Goal: Information Seeking & Learning: Compare options

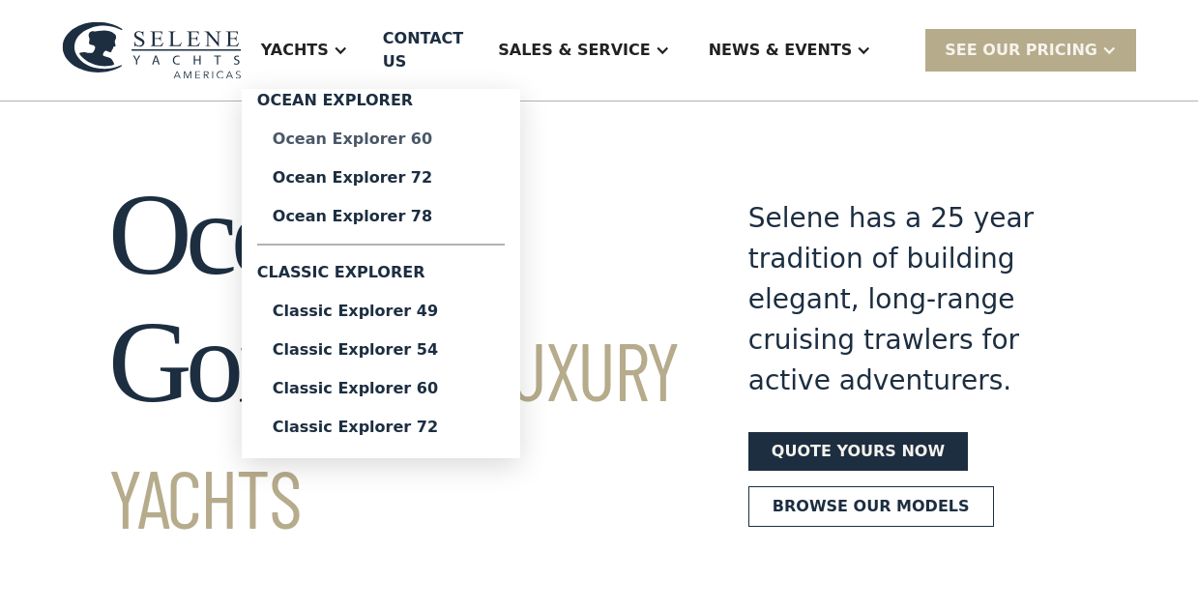
click at [392, 132] on div "Ocean Explorer 60" at bounding box center [381, 139] width 217 height 15
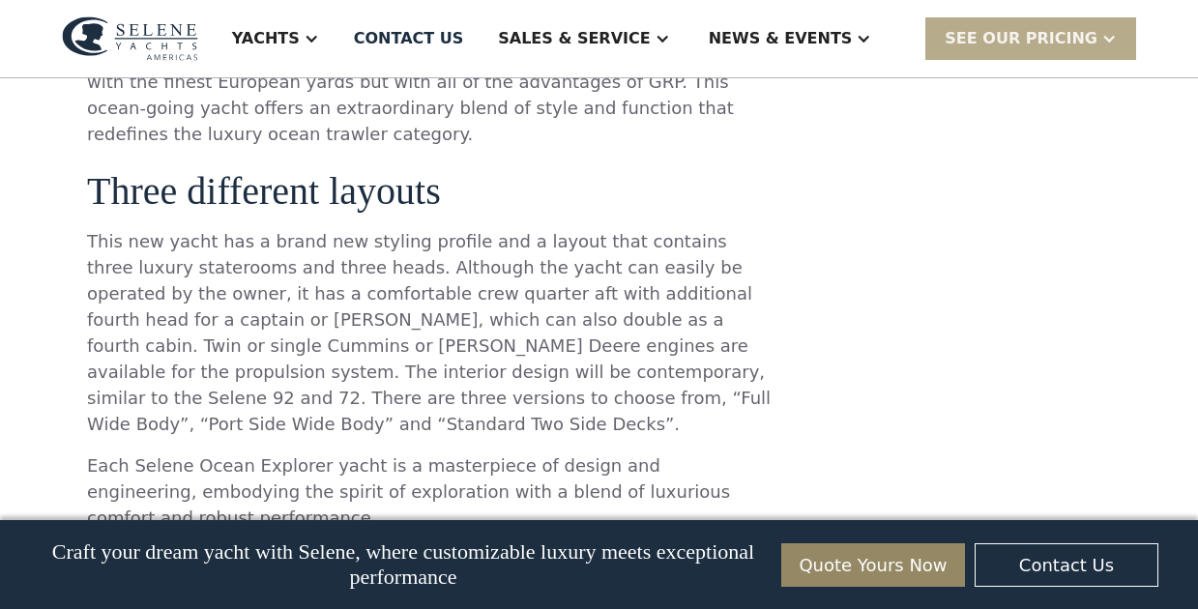
scroll to position [1794, 0]
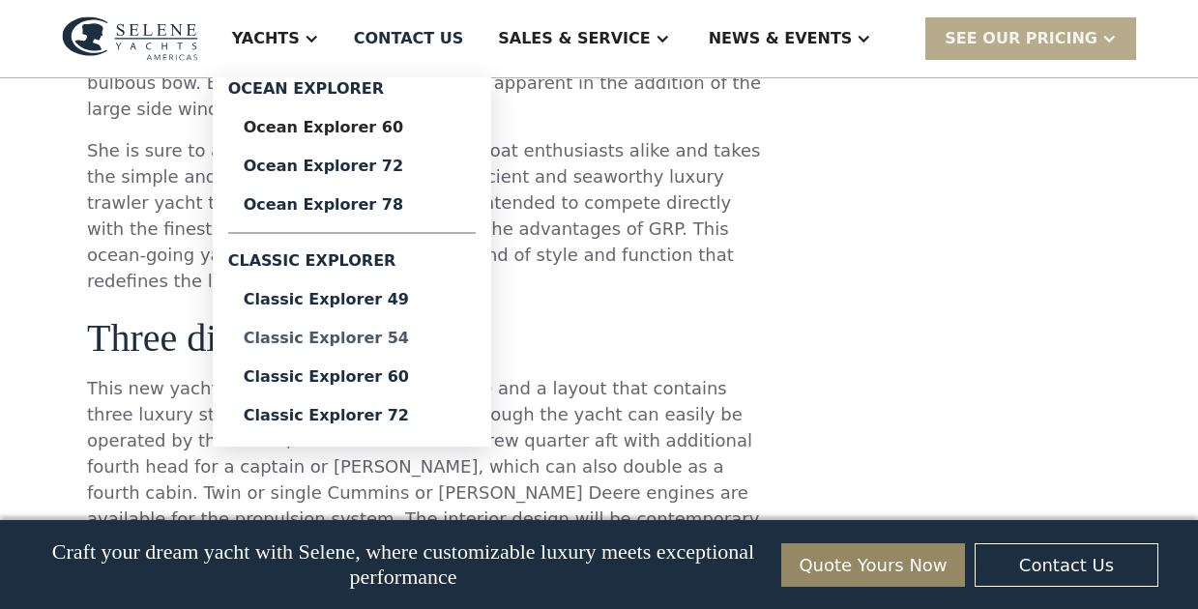
click at [421, 341] on div "Classic Explorer 54" at bounding box center [352, 338] width 217 height 15
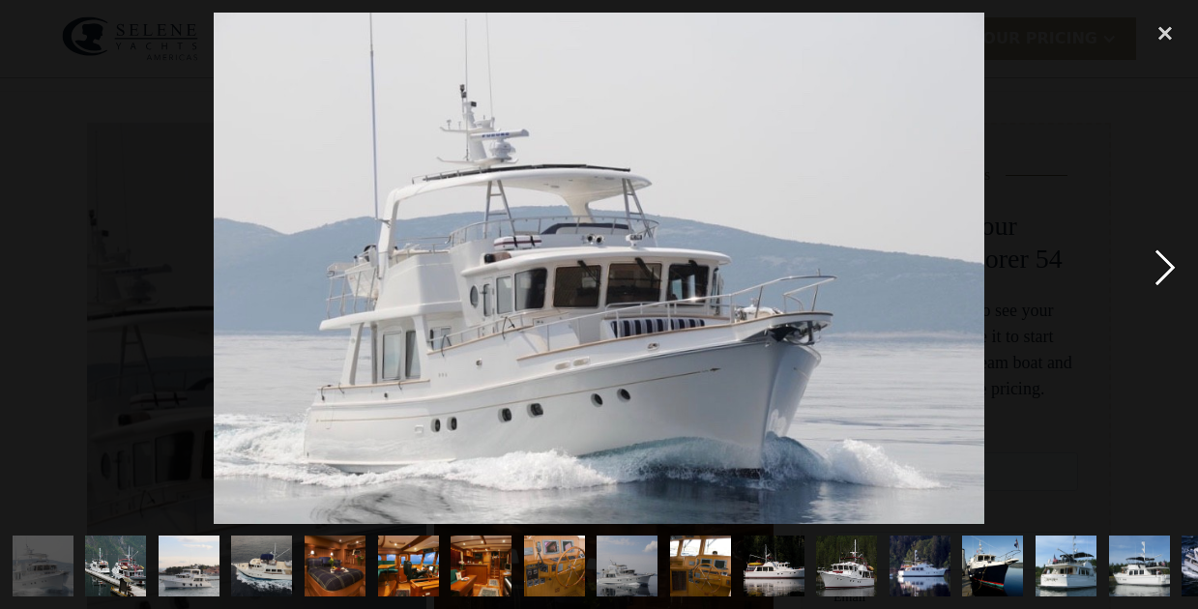
click at [1165, 265] on div "next image" at bounding box center [1165, 269] width 66 height 512
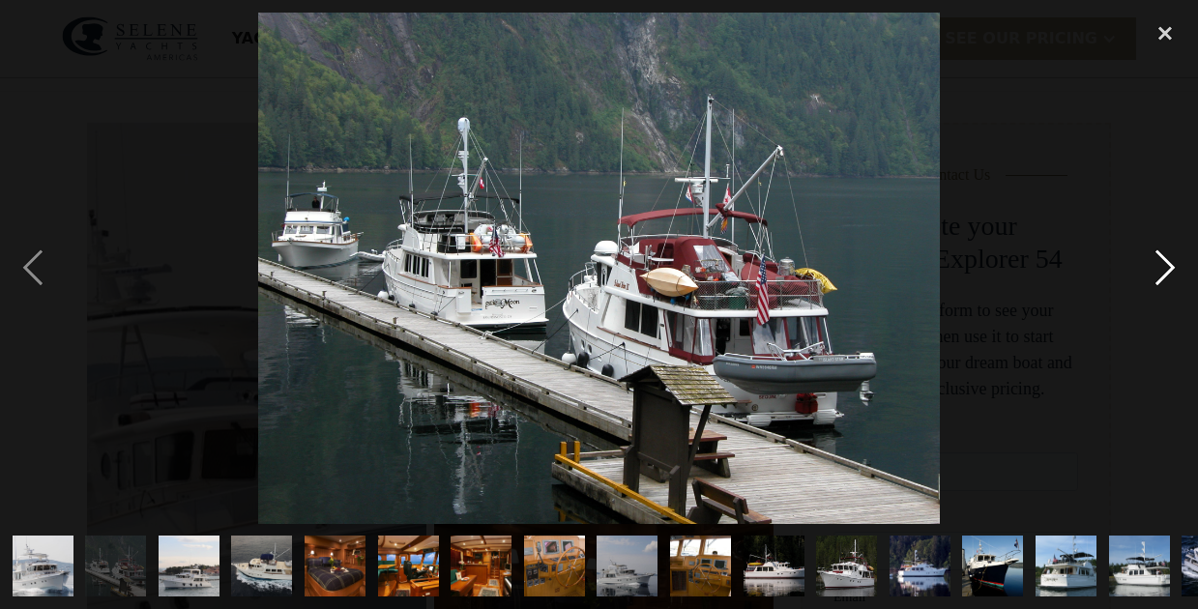
click at [1165, 265] on div "next image" at bounding box center [1165, 269] width 66 height 512
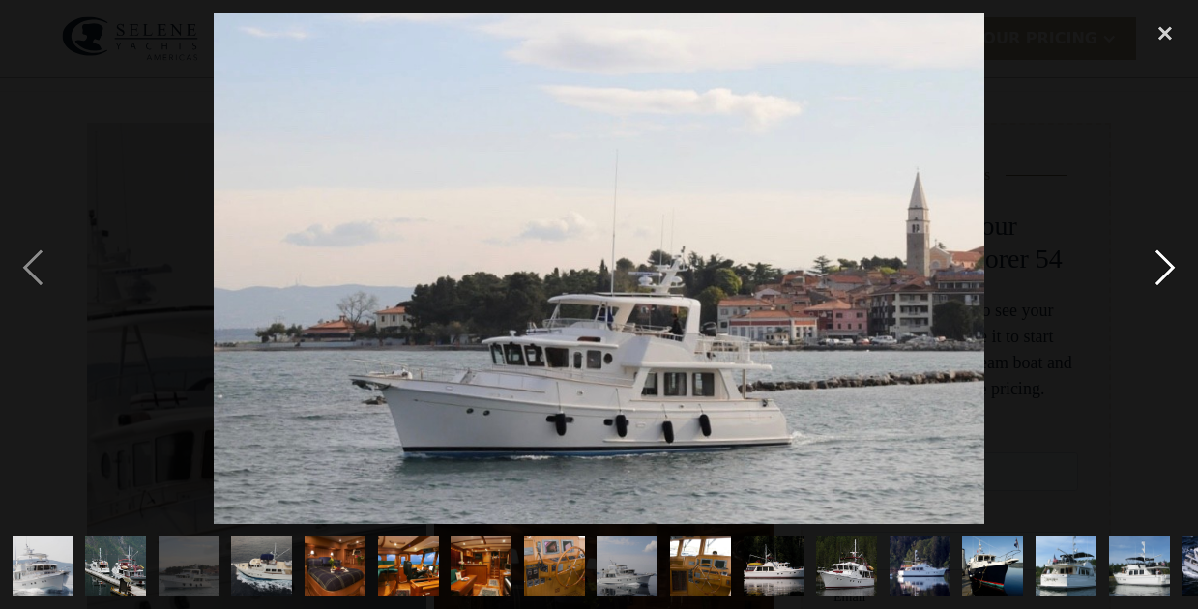
click at [1165, 265] on div "next image" at bounding box center [1165, 269] width 66 height 512
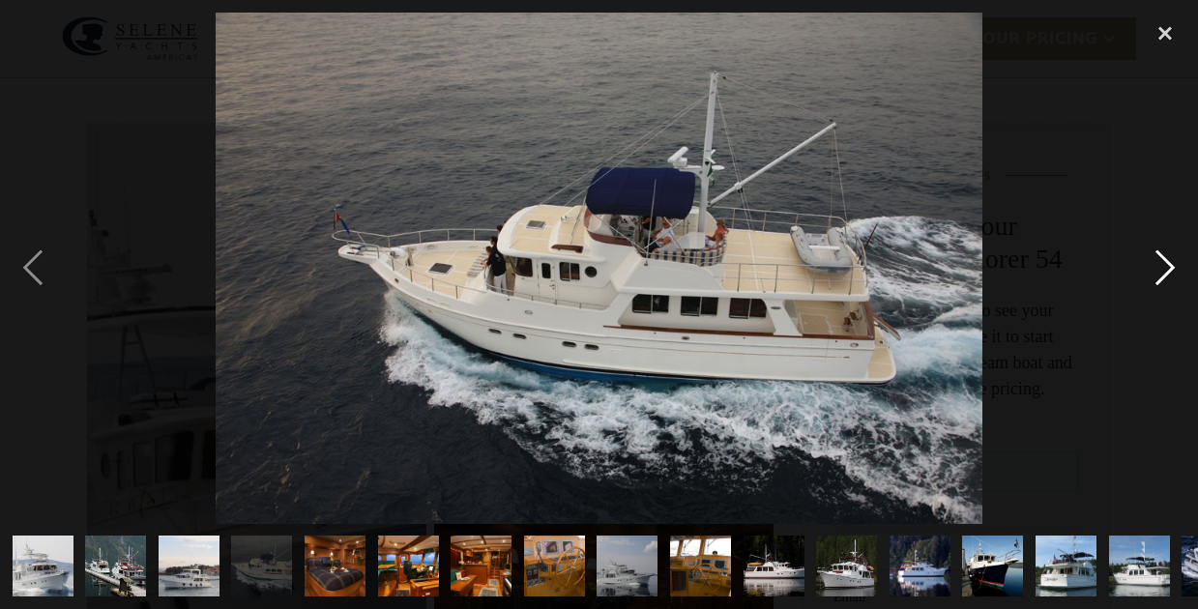
click at [1165, 265] on div "next image" at bounding box center [1165, 269] width 66 height 512
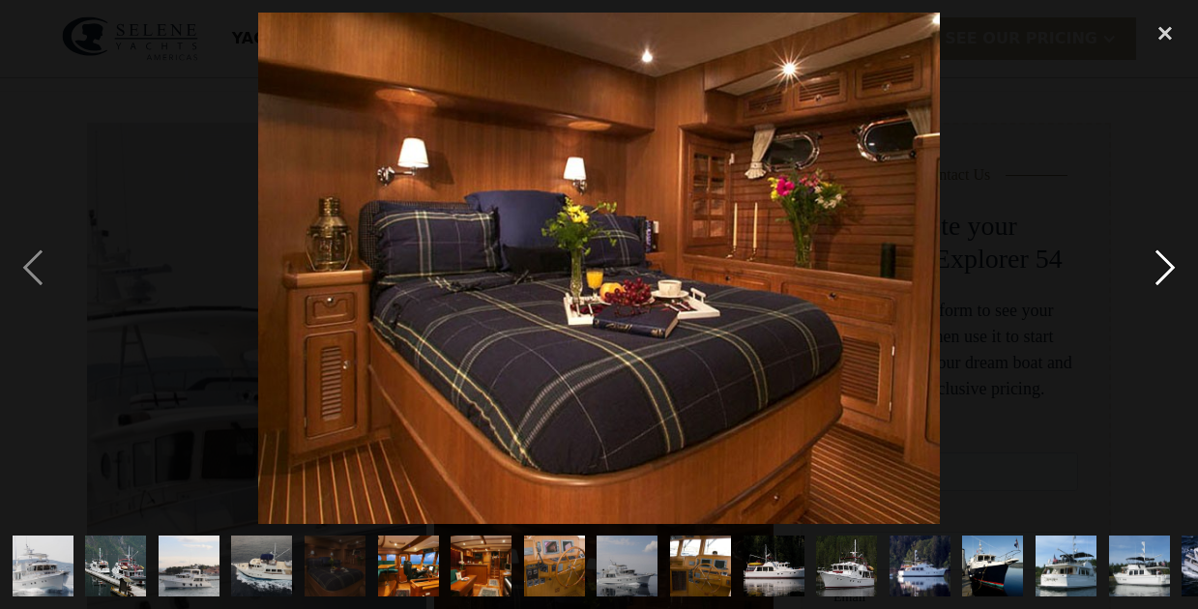
click at [1165, 265] on div "next image" at bounding box center [1165, 269] width 66 height 512
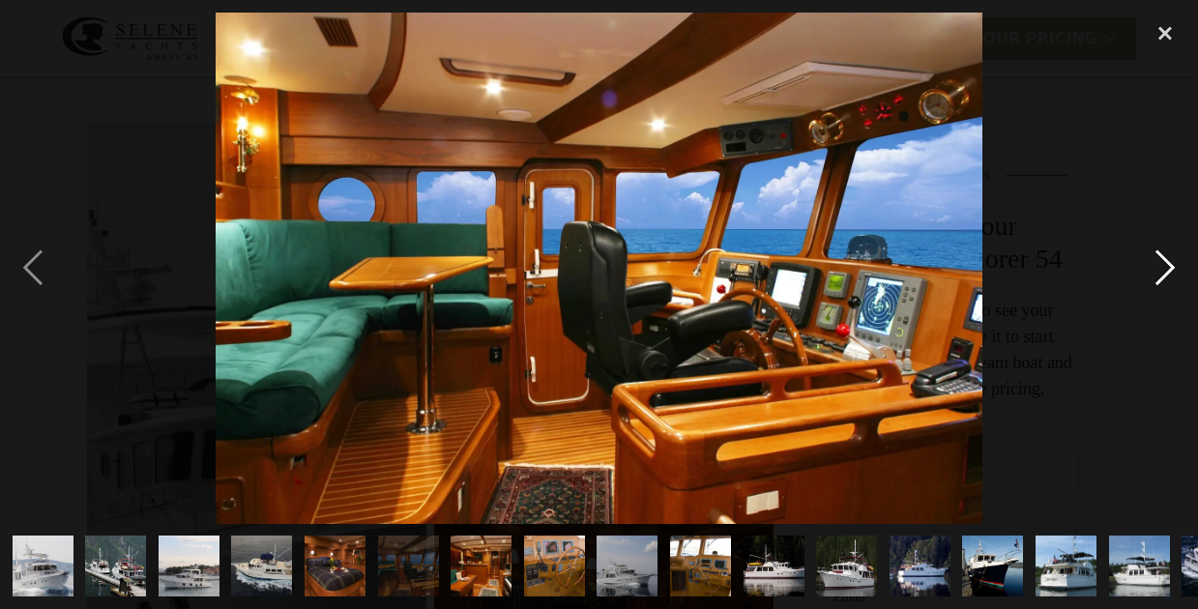
click at [1165, 265] on div "next image" at bounding box center [1165, 269] width 66 height 512
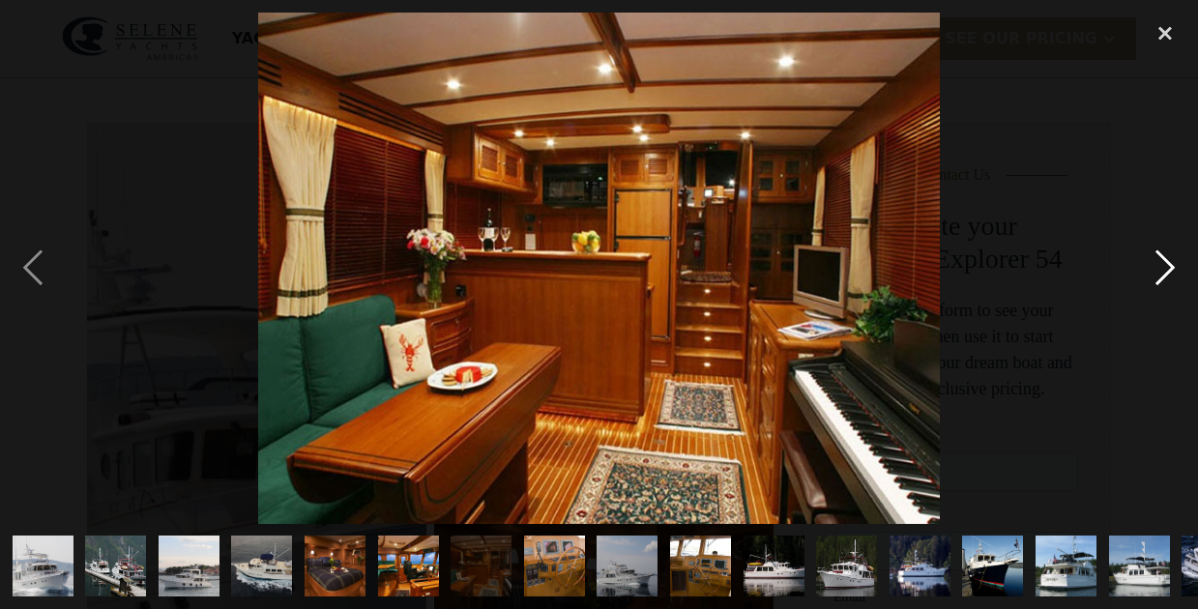
click at [1165, 265] on div "next image" at bounding box center [1165, 269] width 66 height 512
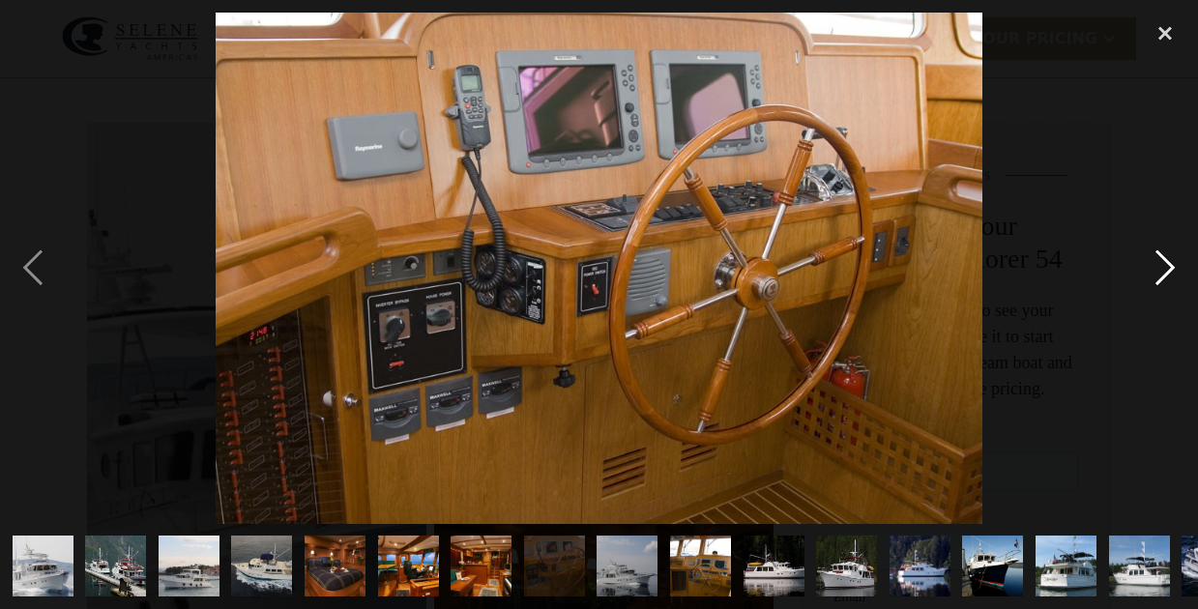
click at [1165, 265] on div "next image" at bounding box center [1165, 269] width 66 height 512
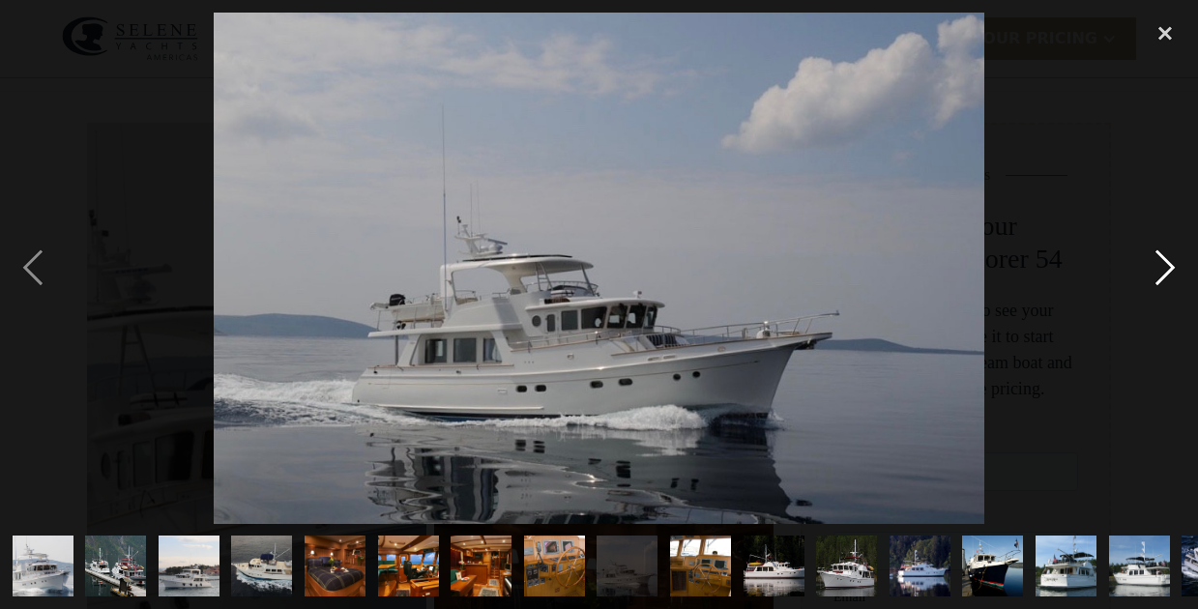
click at [1165, 265] on div "next image" at bounding box center [1165, 269] width 66 height 512
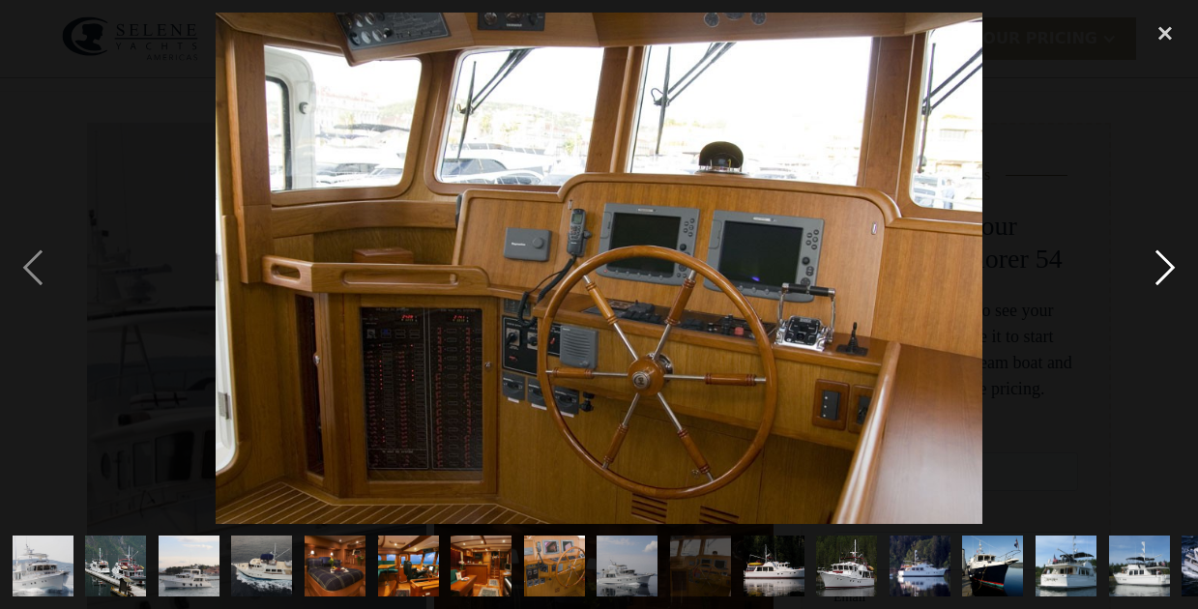
click at [1165, 265] on div "next image" at bounding box center [1165, 269] width 66 height 512
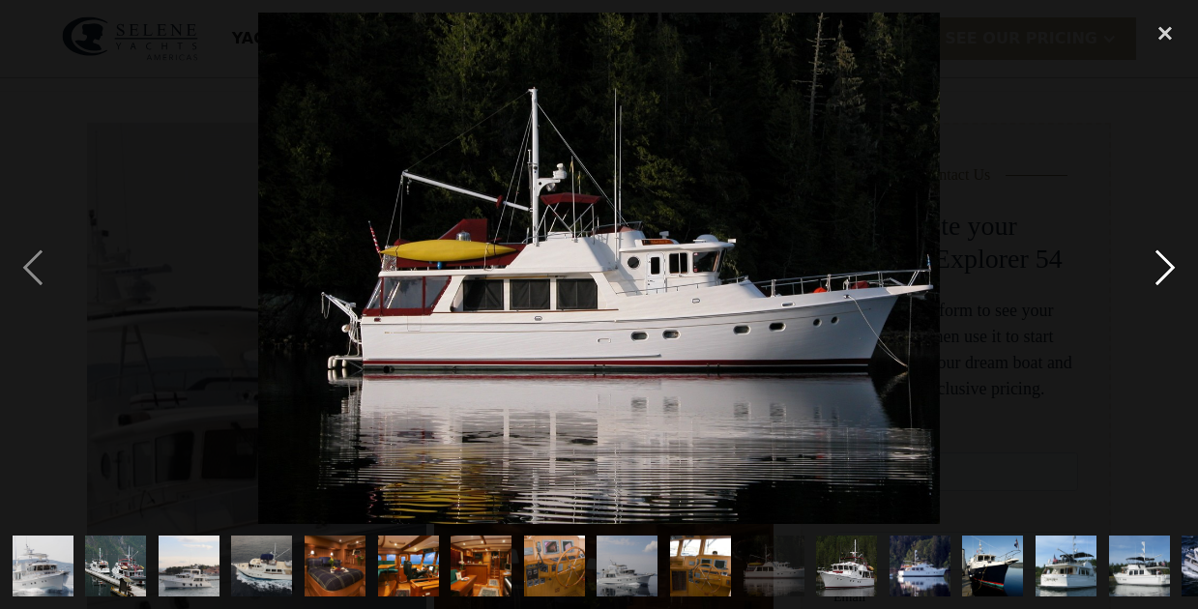
click at [1165, 265] on div "next image" at bounding box center [1165, 269] width 66 height 512
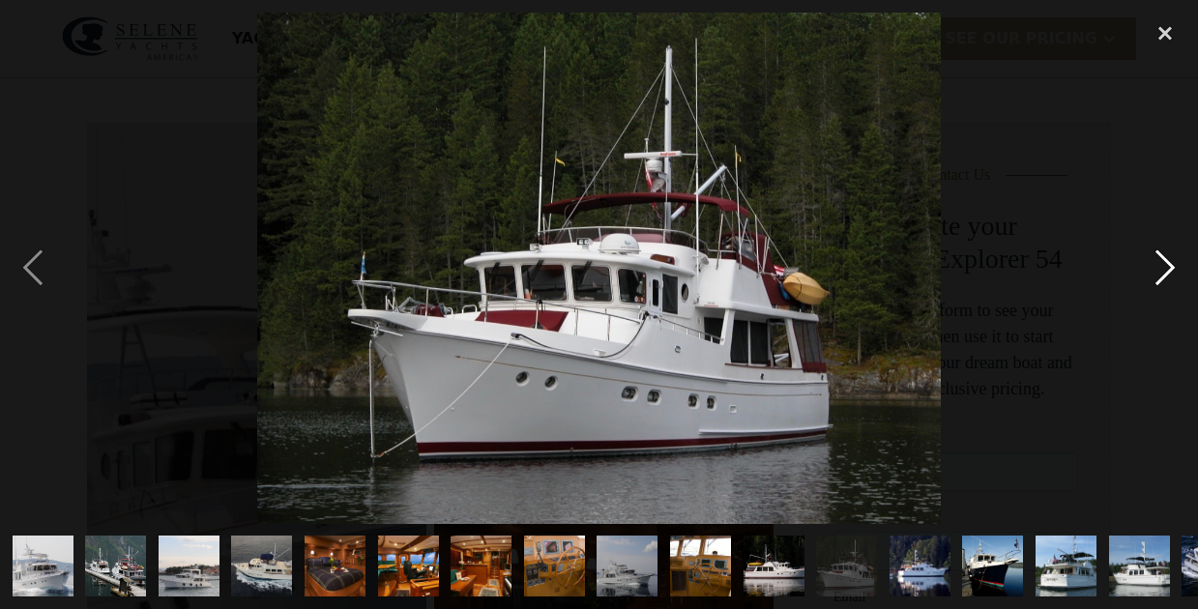
click at [1165, 265] on div "next image" at bounding box center [1165, 269] width 66 height 512
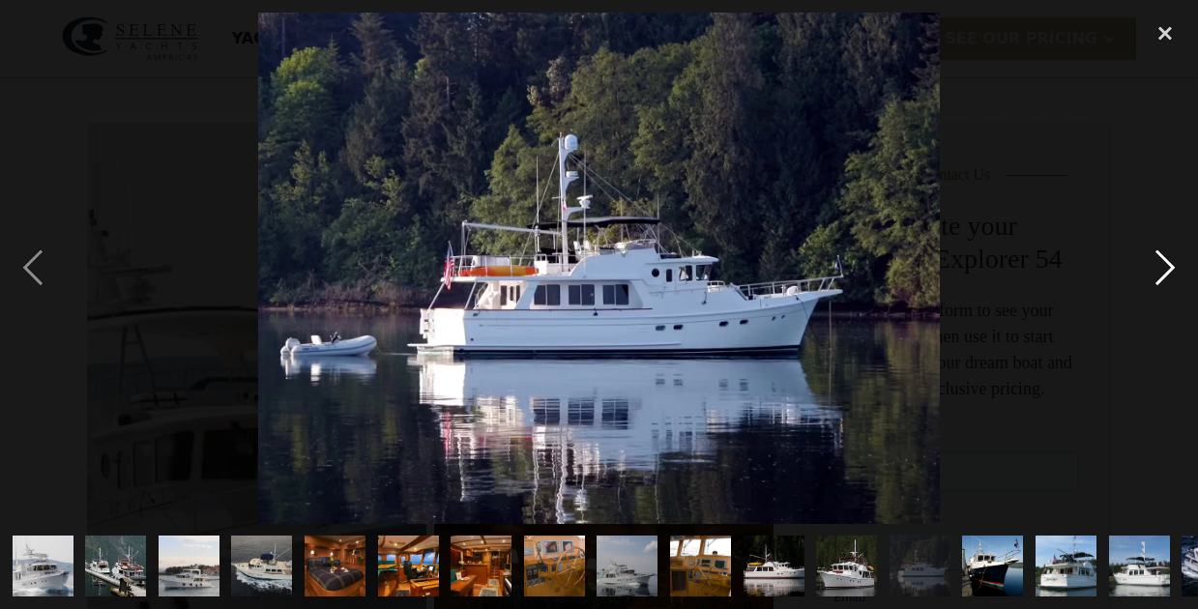
click at [1165, 265] on div "next image" at bounding box center [1165, 269] width 66 height 512
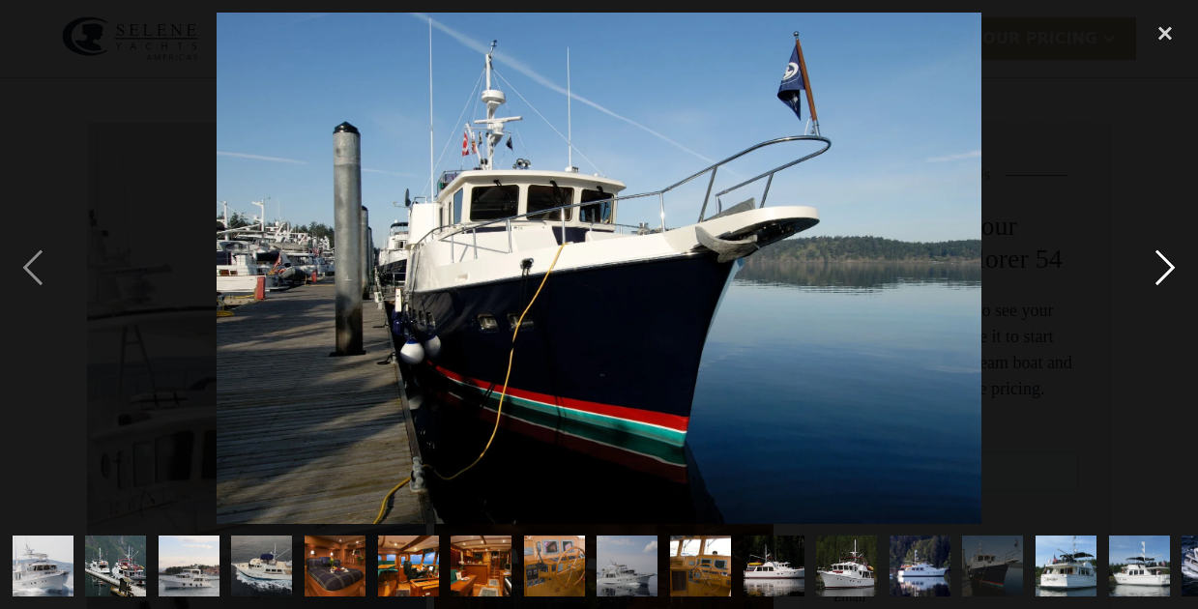
click at [1165, 265] on div "next image" at bounding box center [1165, 269] width 66 height 512
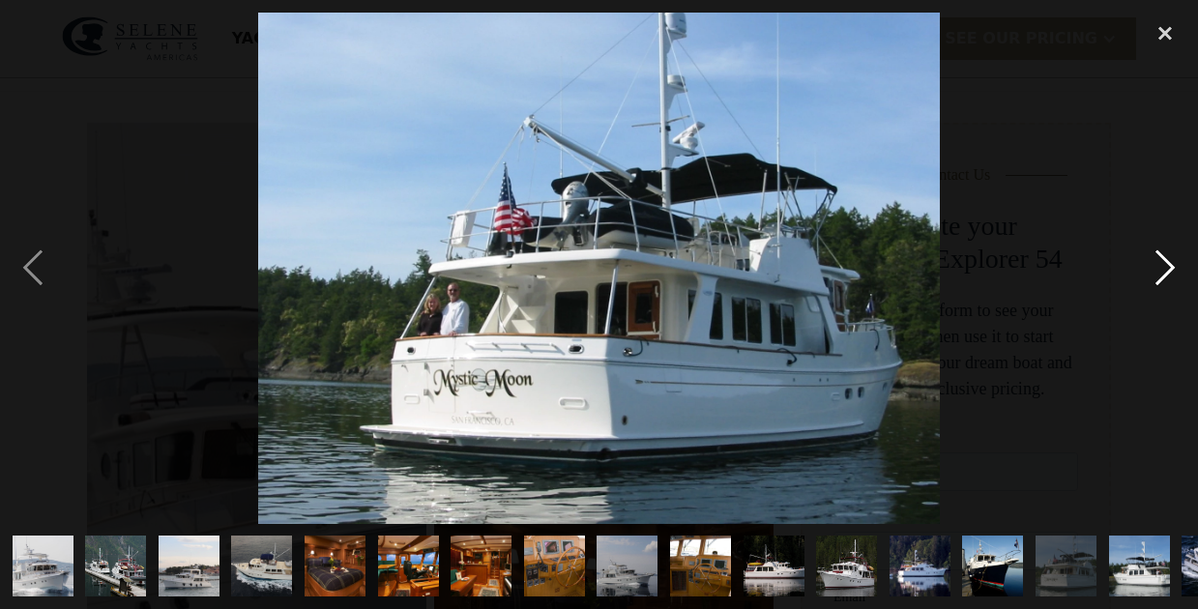
click at [1165, 265] on div "next image" at bounding box center [1165, 269] width 66 height 512
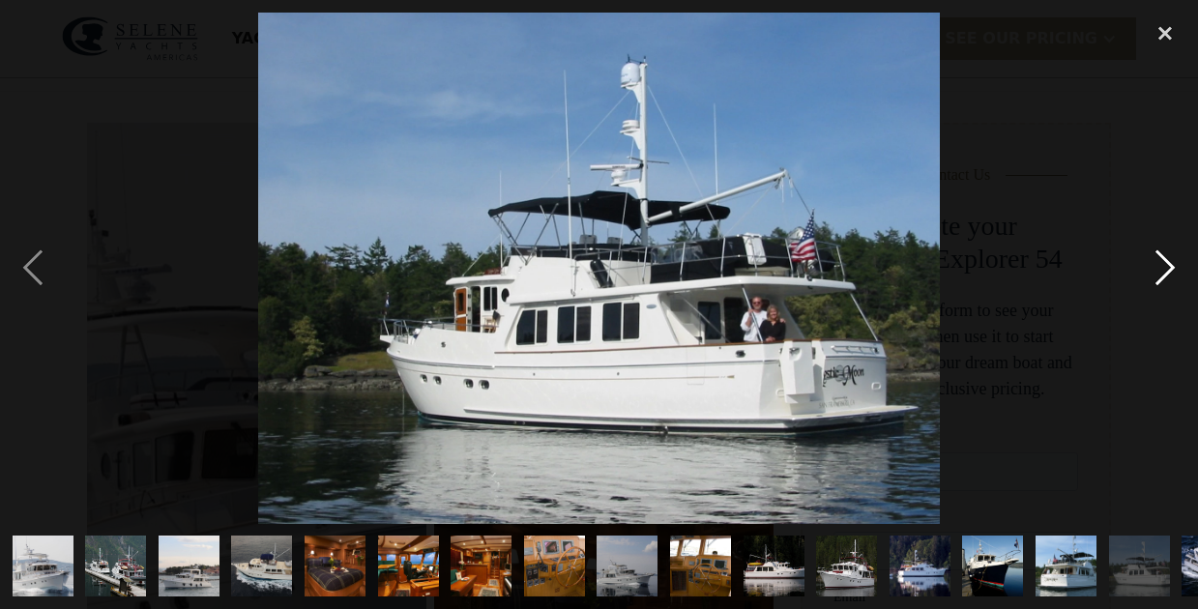
click at [1165, 265] on div "next image" at bounding box center [1165, 269] width 66 height 512
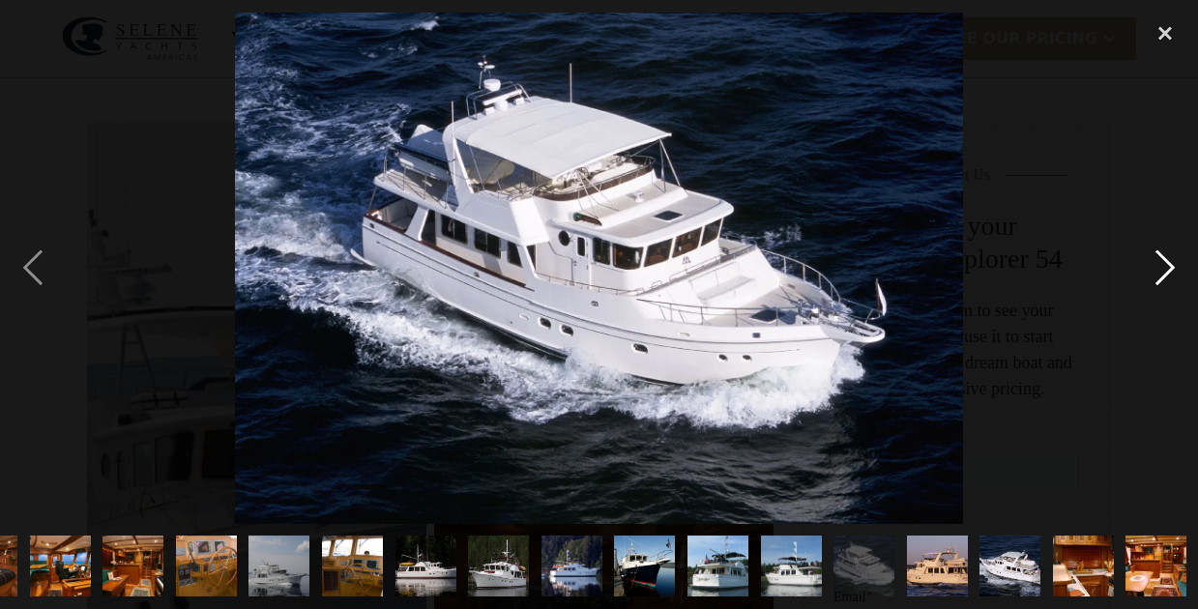
scroll to position [0, 349]
click at [1165, 265] on div "next image" at bounding box center [1165, 269] width 66 height 512
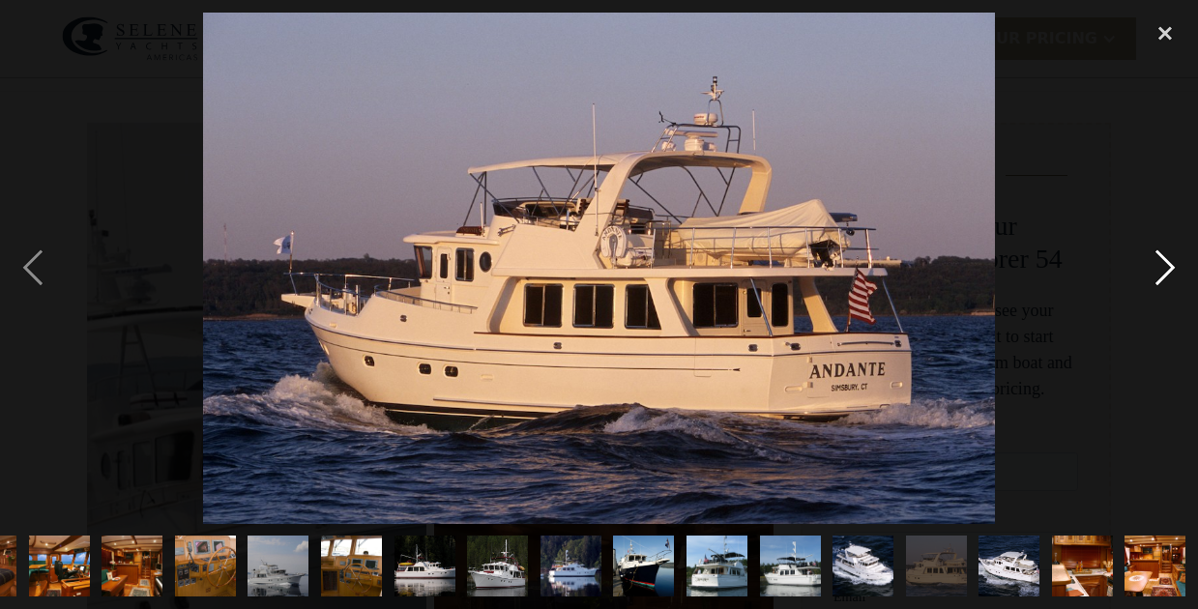
click at [1165, 265] on div "next image" at bounding box center [1165, 269] width 66 height 512
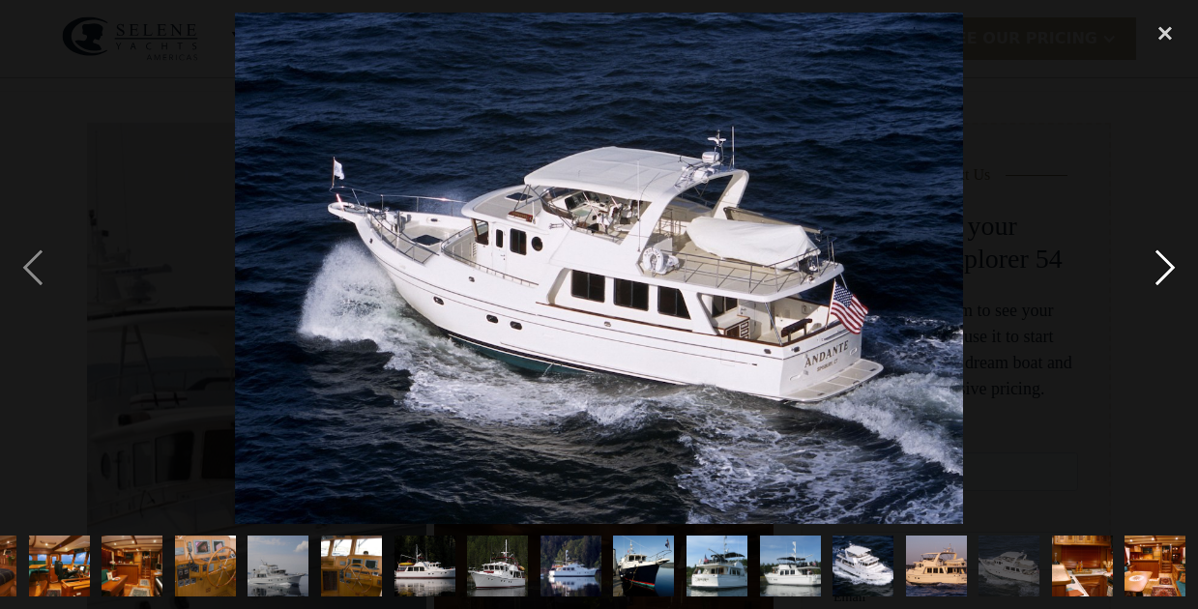
click at [1165, 265] on div "next image" at bounding box center [1165, 269] width 66 height 512
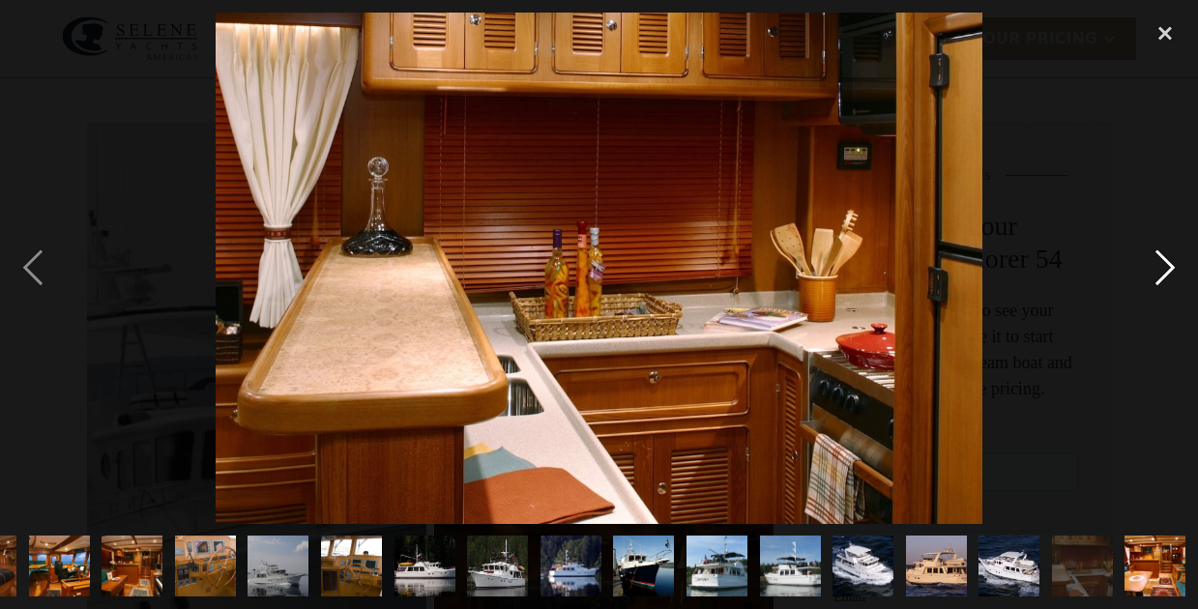
click at [1165, 265] on div "next image" at bounding box center [1165, 269] width 66 height 512
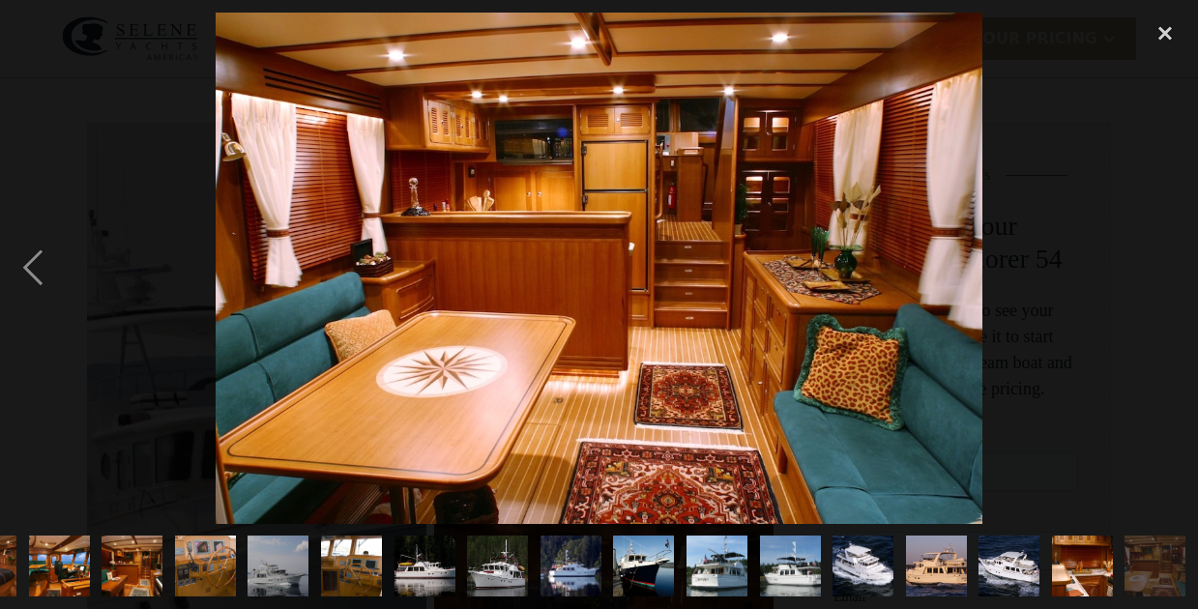
click at [1165, 265] on div "next image" at bounding box center [1165, 269] width 66 height 512
click at [1174, 31] on div "close lightbox" at bounding box center [1165, 34] width 66 height 43
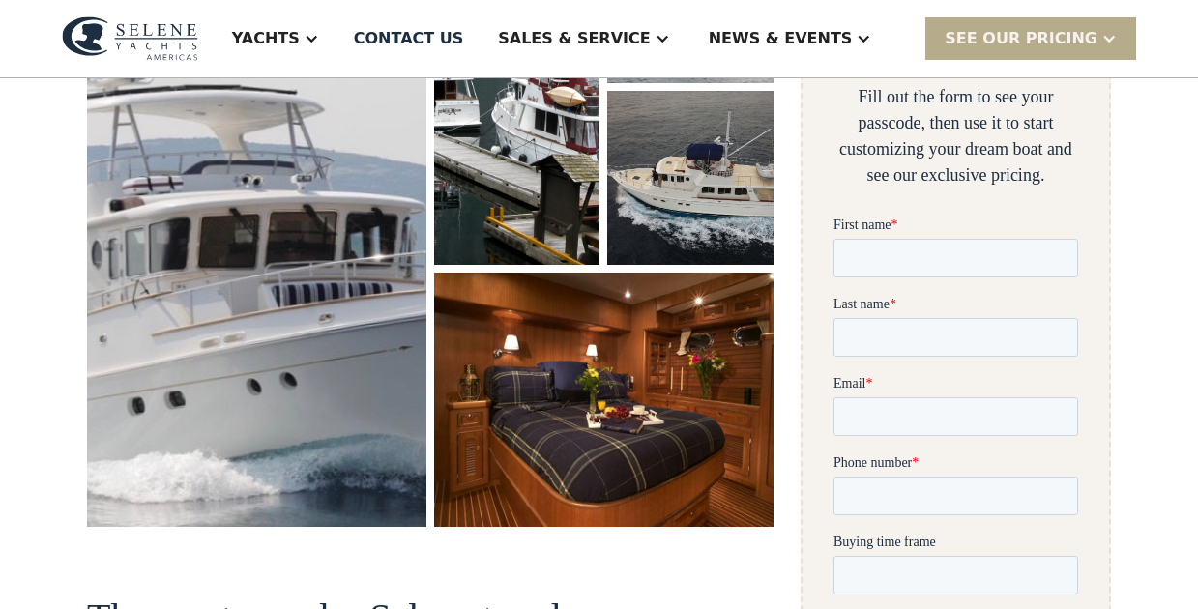
scroll to position [0, 0]
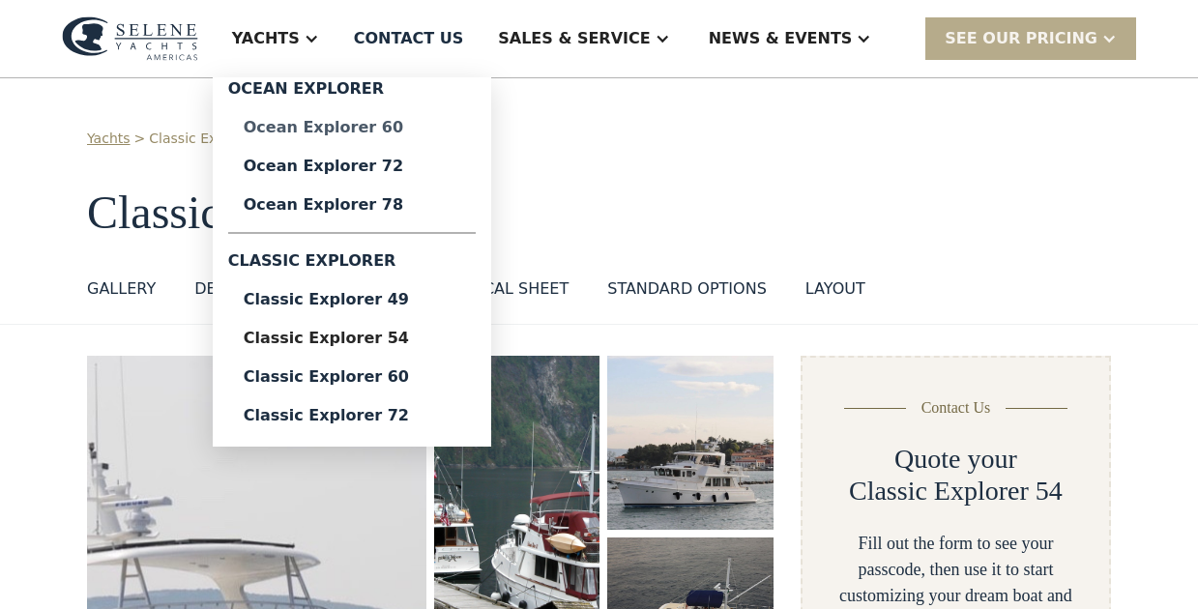
click at [396, 128] on div "Ocean Explorer 60" at bounding box center [352, 127] width 217 height 15
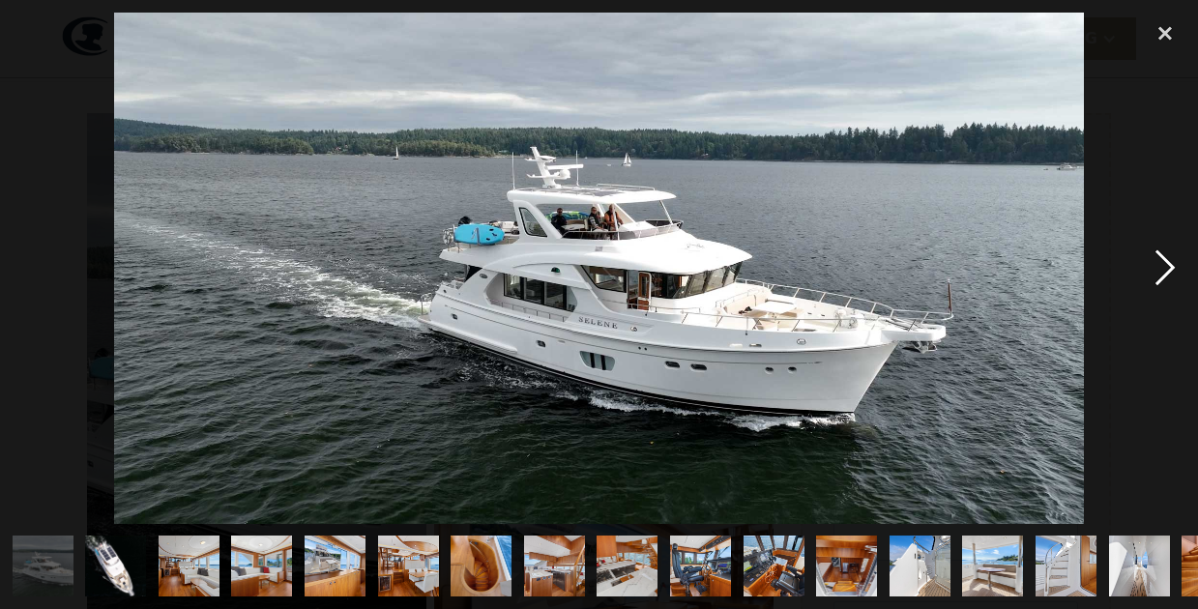
click at [1175, 269] on div "next image" at bounding box center [1165, 269] width 66 height 512
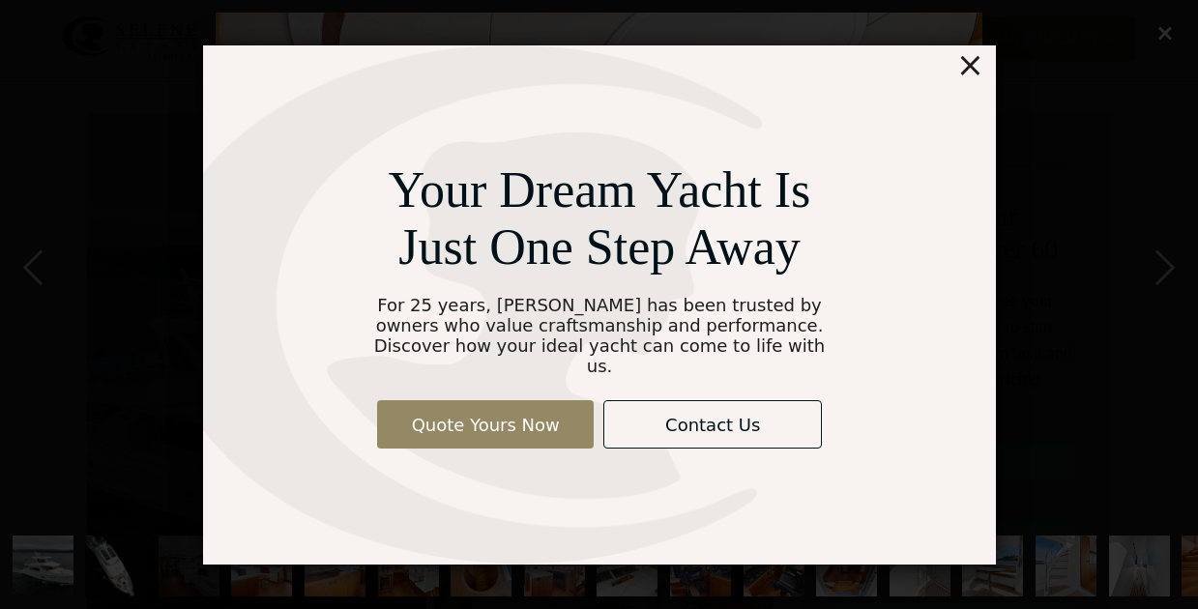
click at [970, 74] on div "×" at bounding box center [969, 64] width 28 height 39
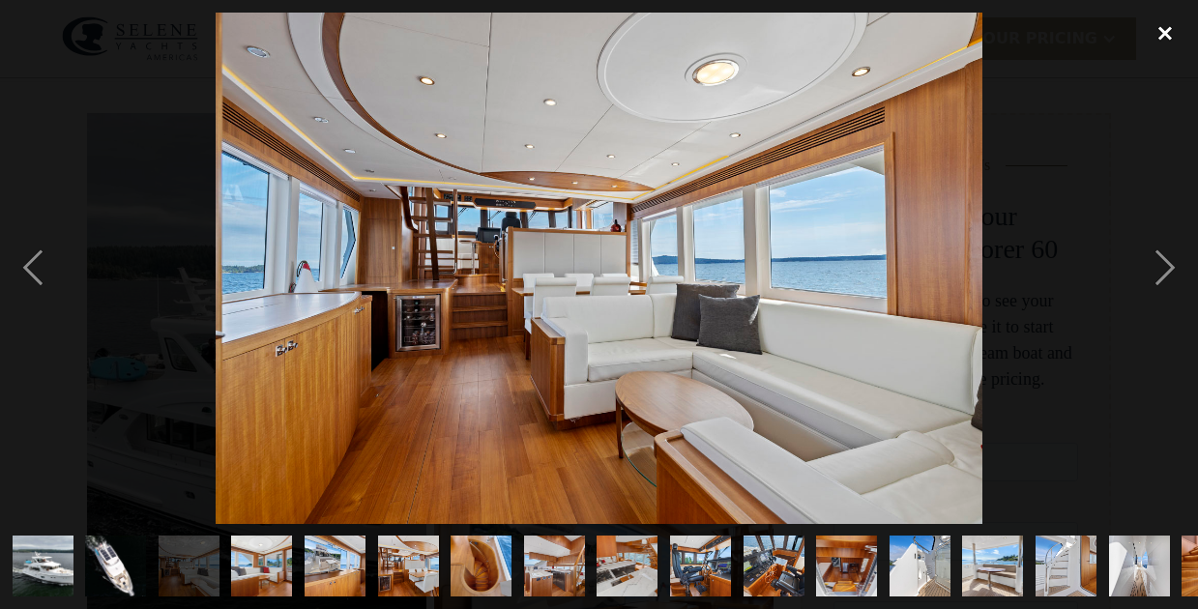
click at [1165, 38] on div "close lightbox" at bounding box center [1165, 34] width 66 height 43
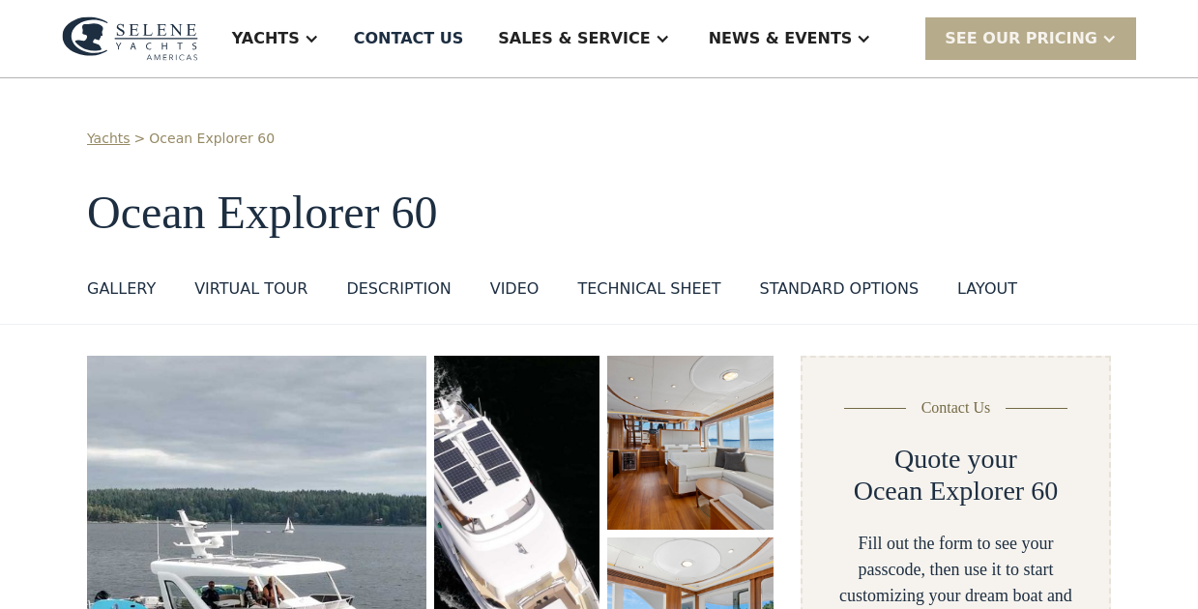
click at [644, 290] on div "Technical sheet" at bounding box center [648, 289] width 143 height 23
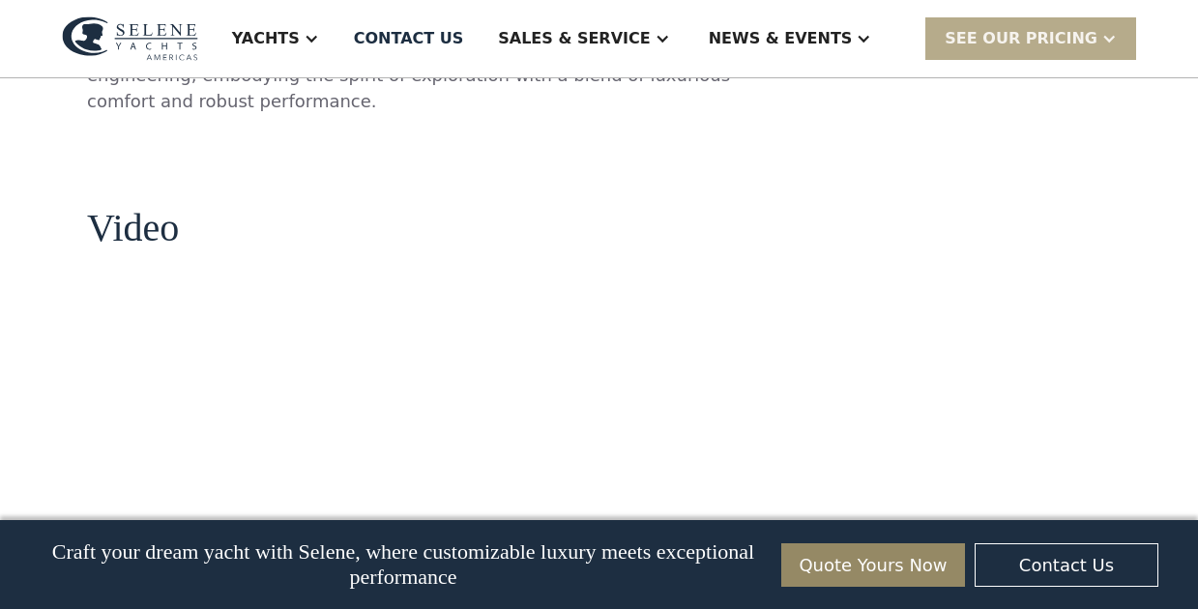
scroll to position [2058, 0]
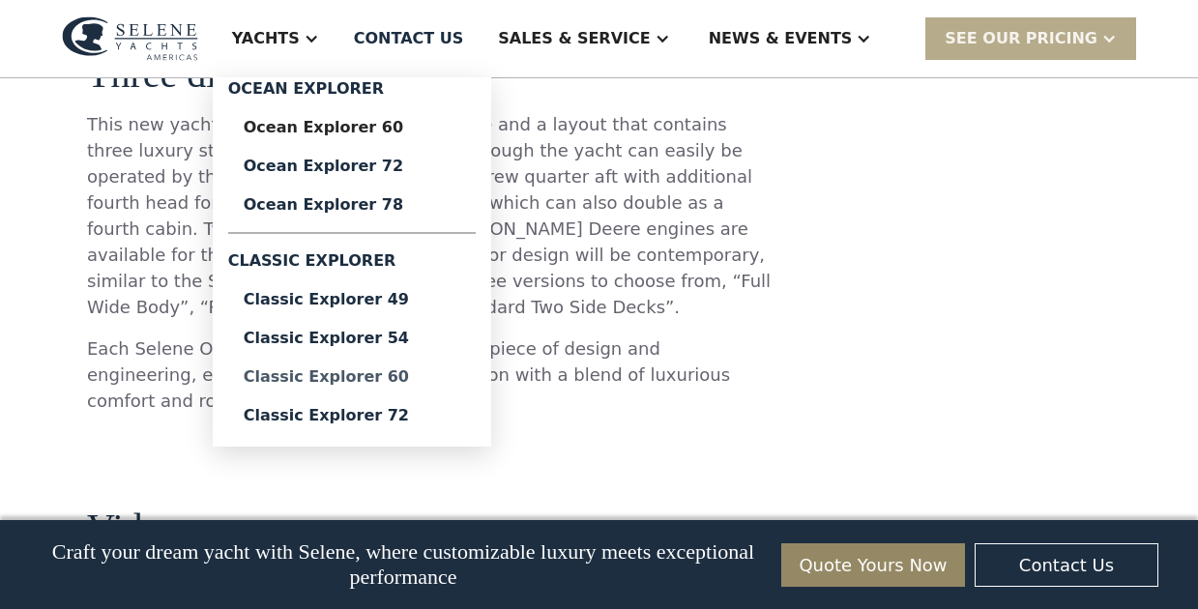
click at [407, 377] on div "Classic Explorer 60" at bounding box center [352, 376] width 217 height 15
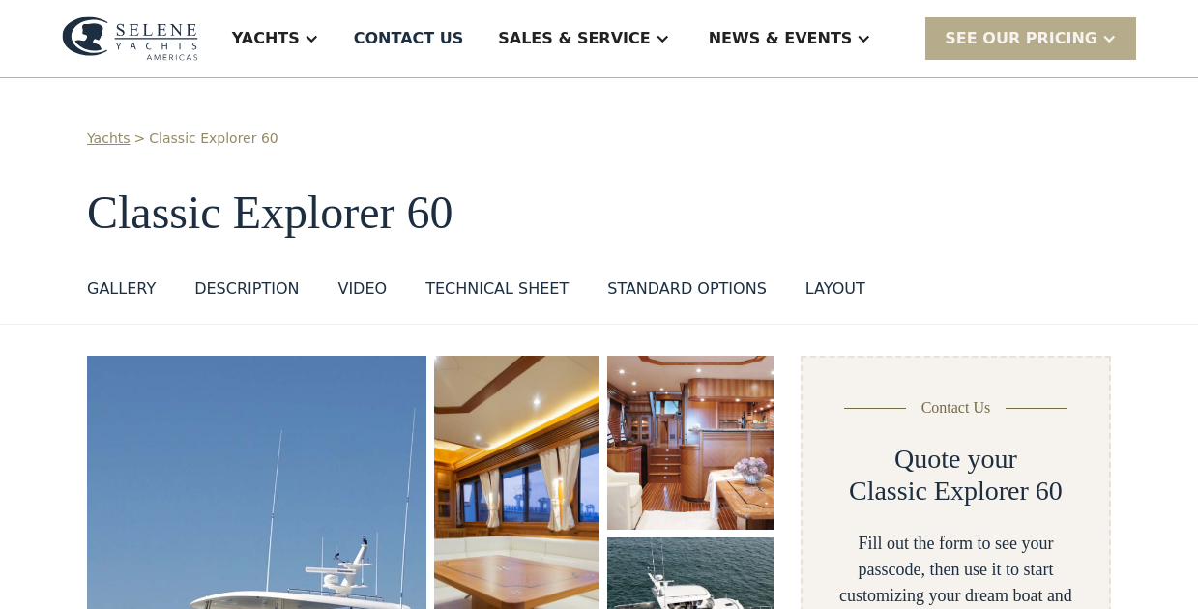
click at [519, 294] on div "Technical sheet" at bounding box center [497, 289] width 143 height 23
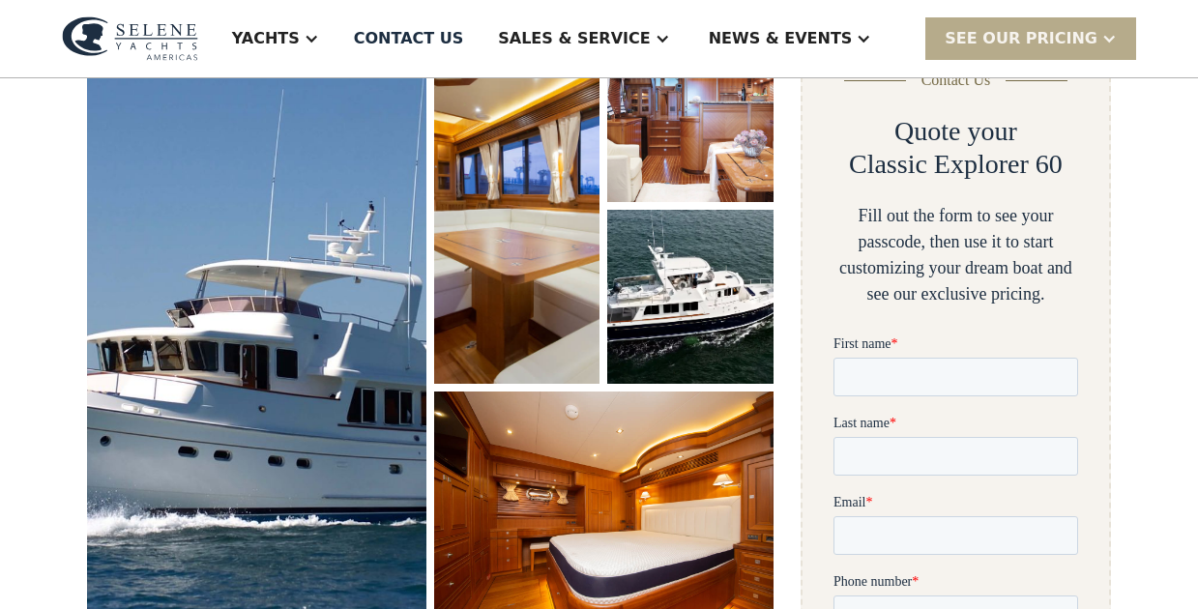
scroll to position [338, 0]
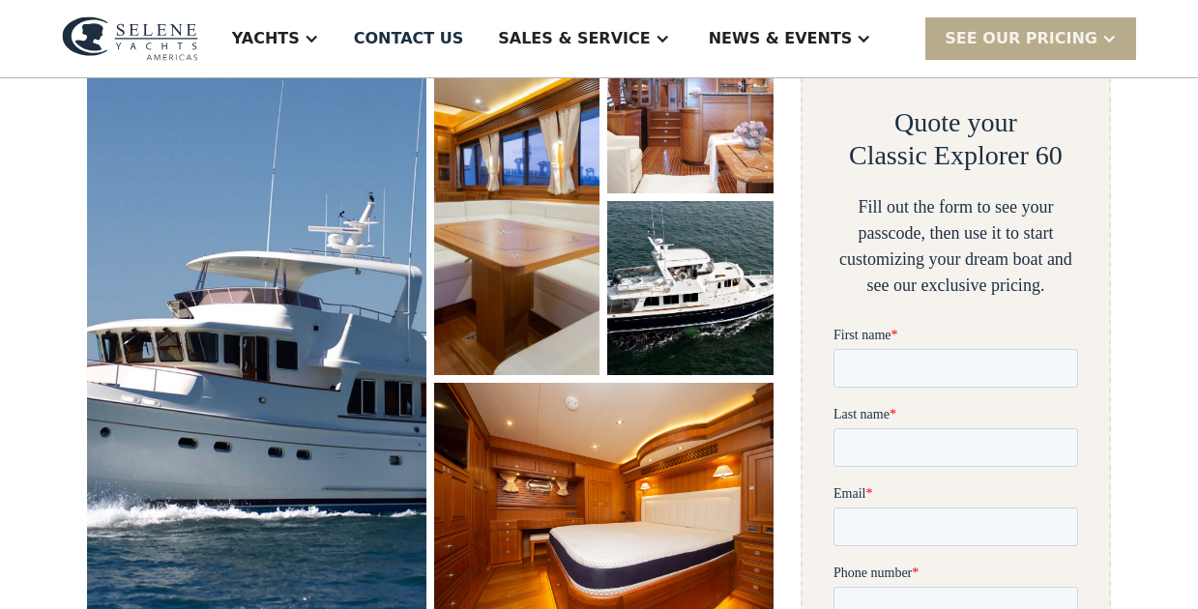
click at [292, 312] on img "open lightbox" at bounding box center [256, 315] width 360 height 626
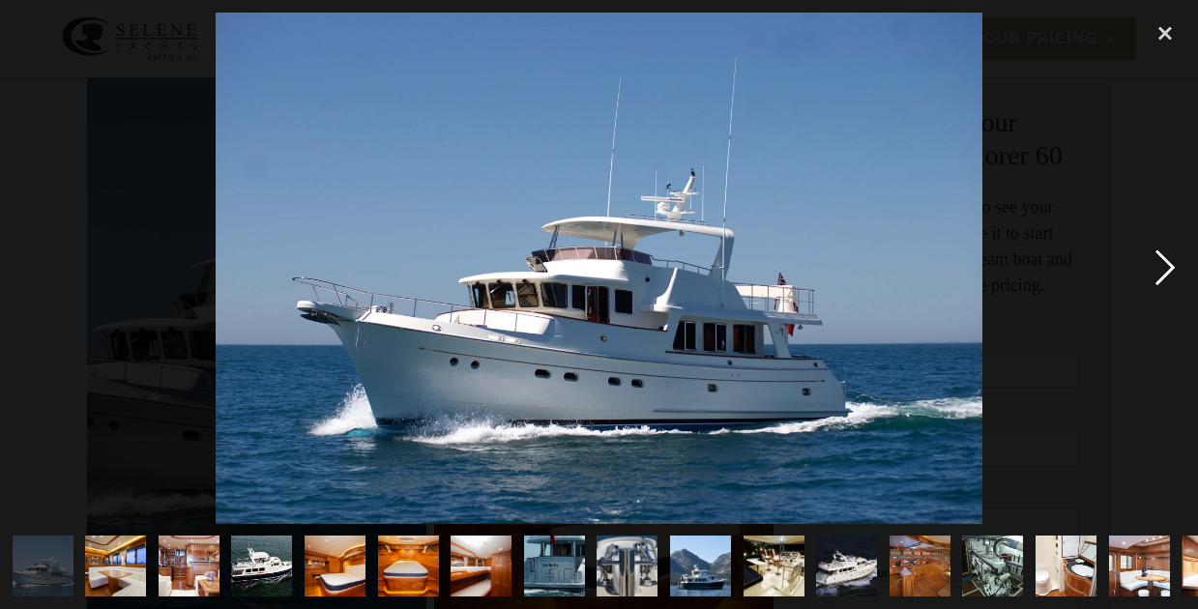
click at [1162, 262] on div "next image" at bounding box center [1165, 269] width 66 height 512
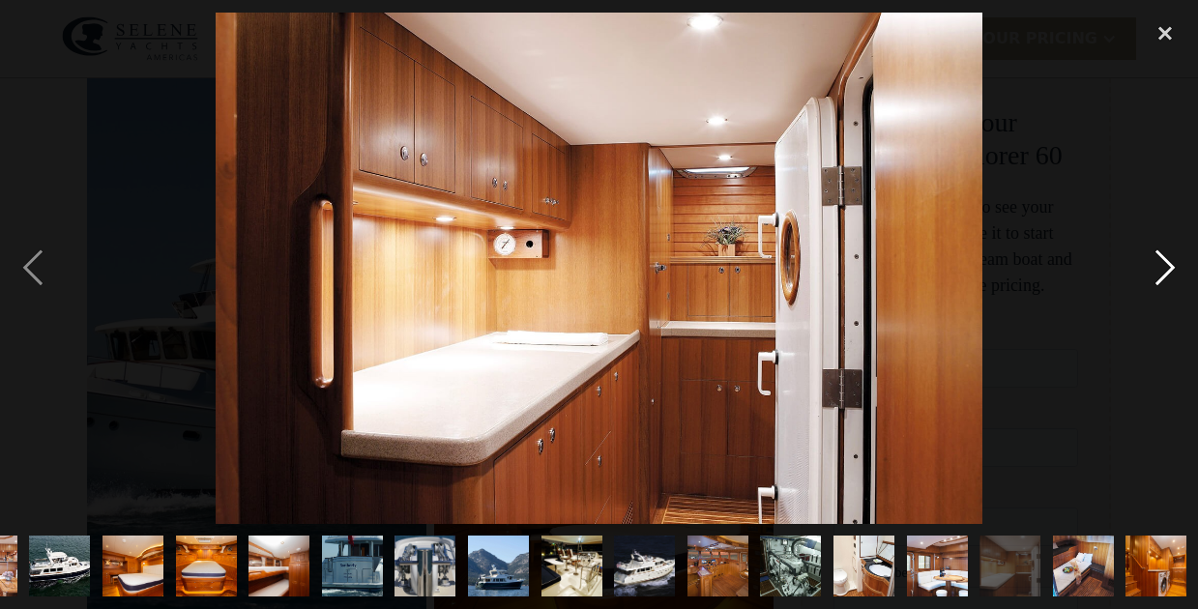
scroll to position [0, 203]
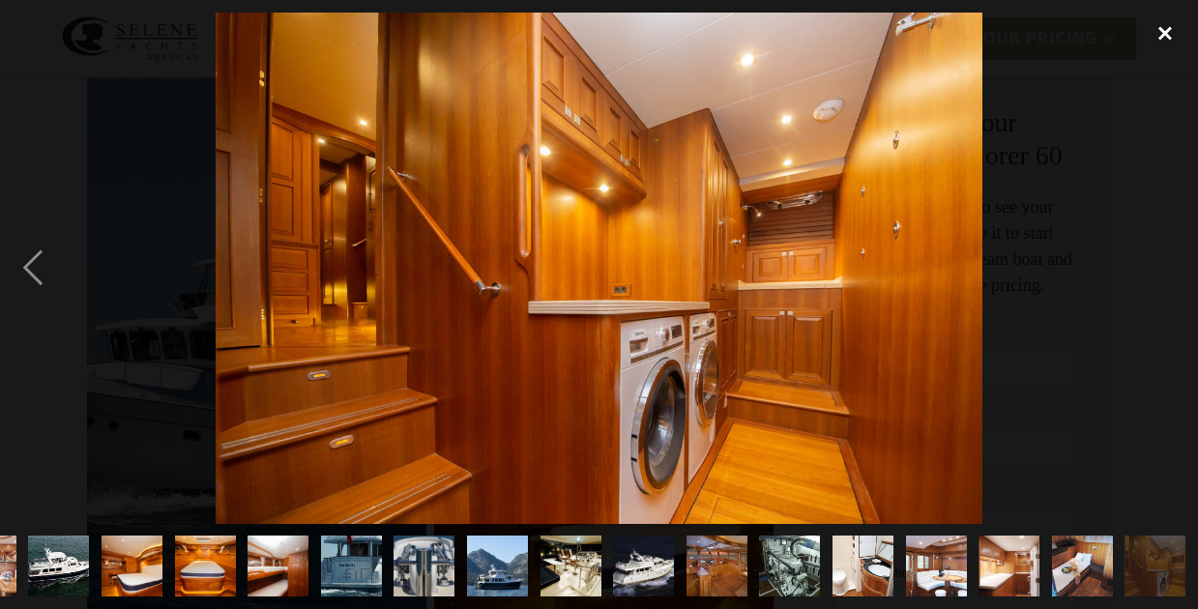
click at [1163, 38] on div "close lightbox" at bounding box center [1165, 34] width 66 height 43
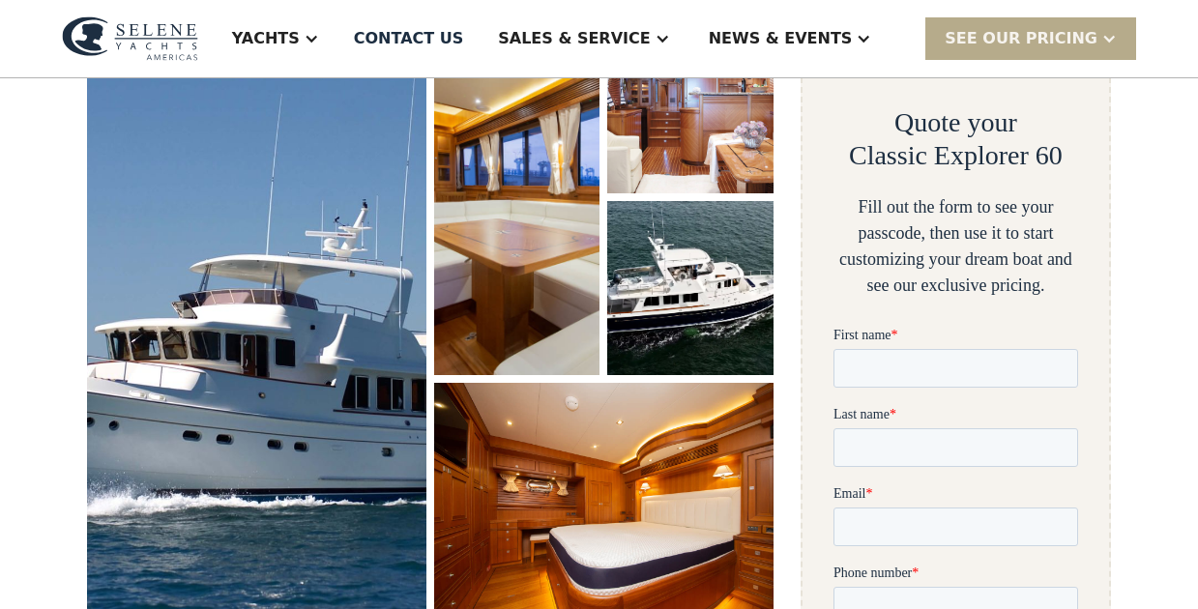
scroll to position [0, 0]
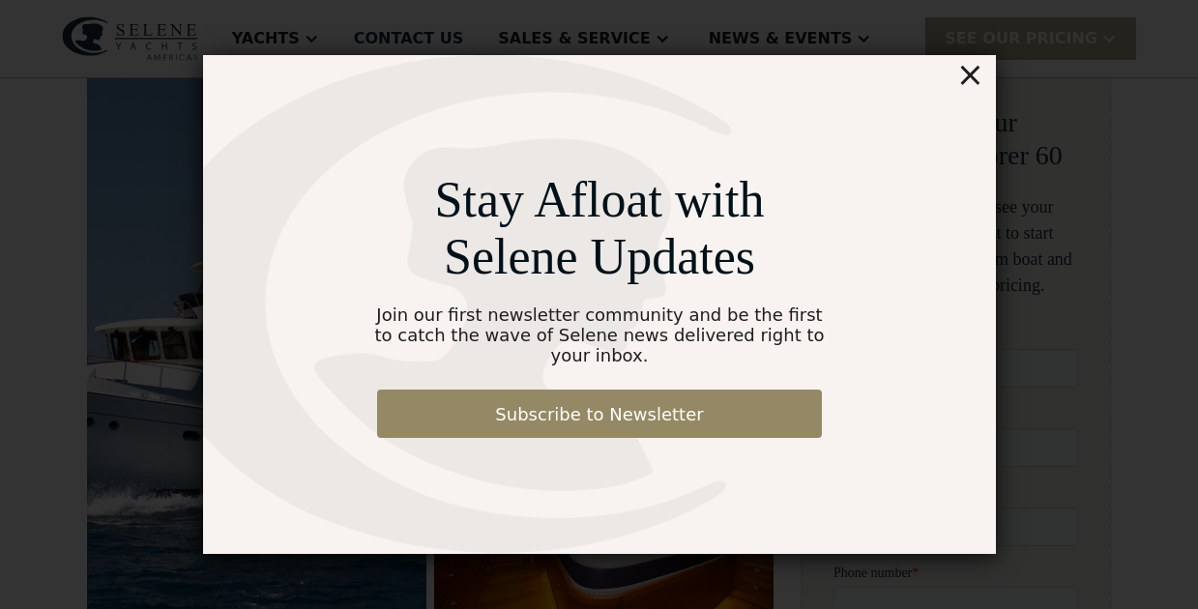
click at [971, 87] on div "×" at bounding box center [969, 74] width 28 height 39
